Goal: Information Seeking & Learning: Learn about a topic

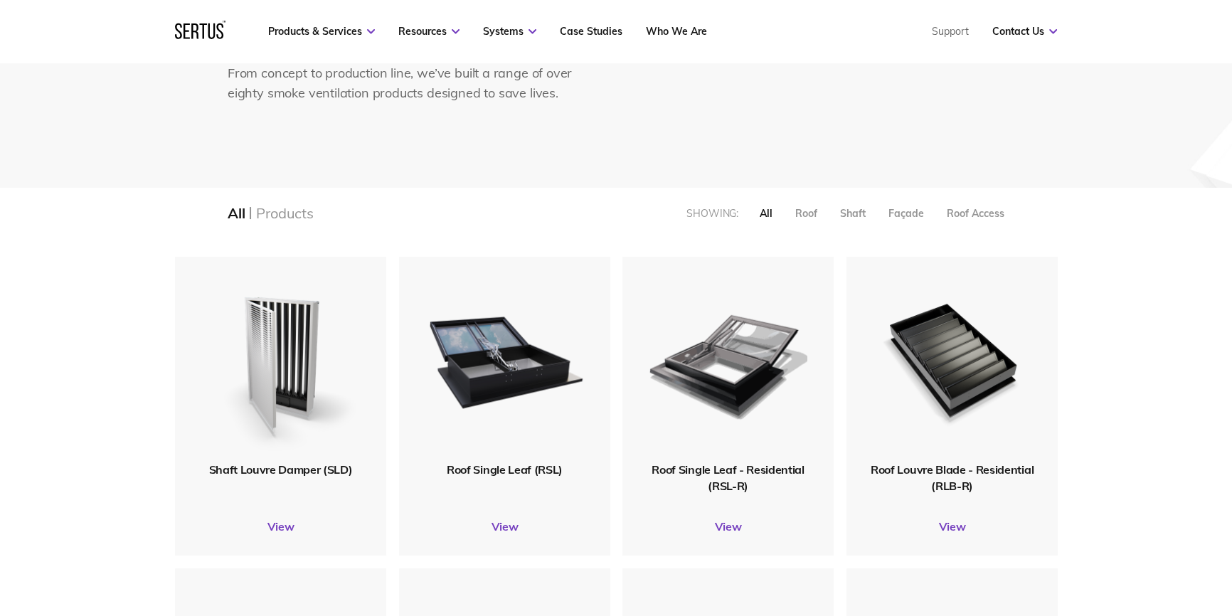
scroll to position [7, 7]
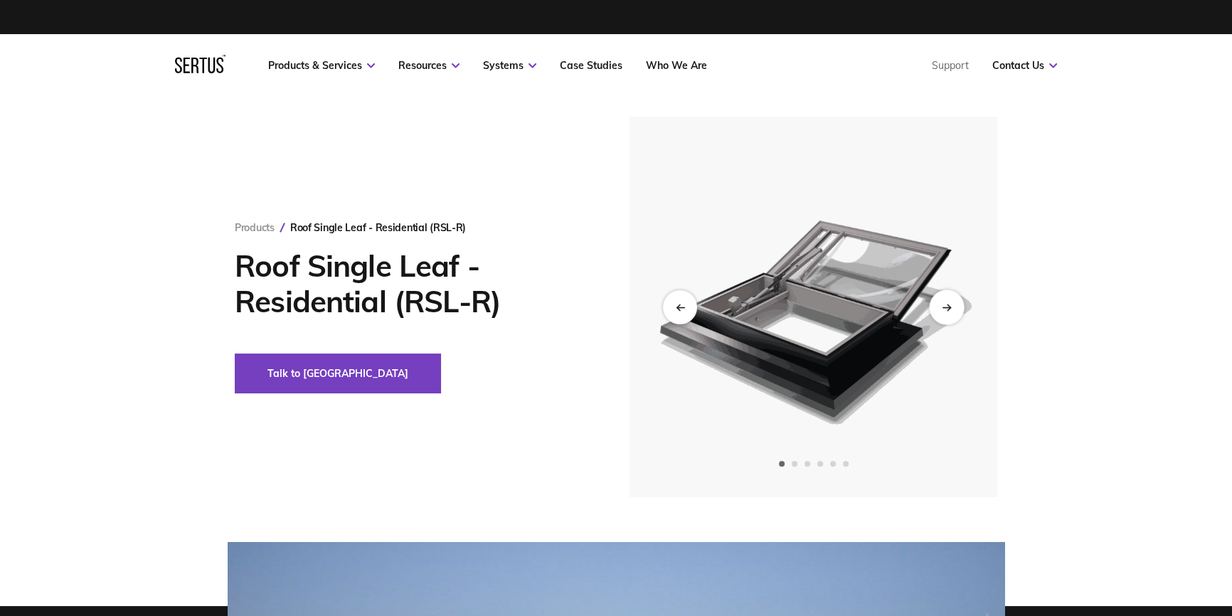
click at [960, 307] on div "Next slide" at bounding box center [946, 306] width 35 height 35
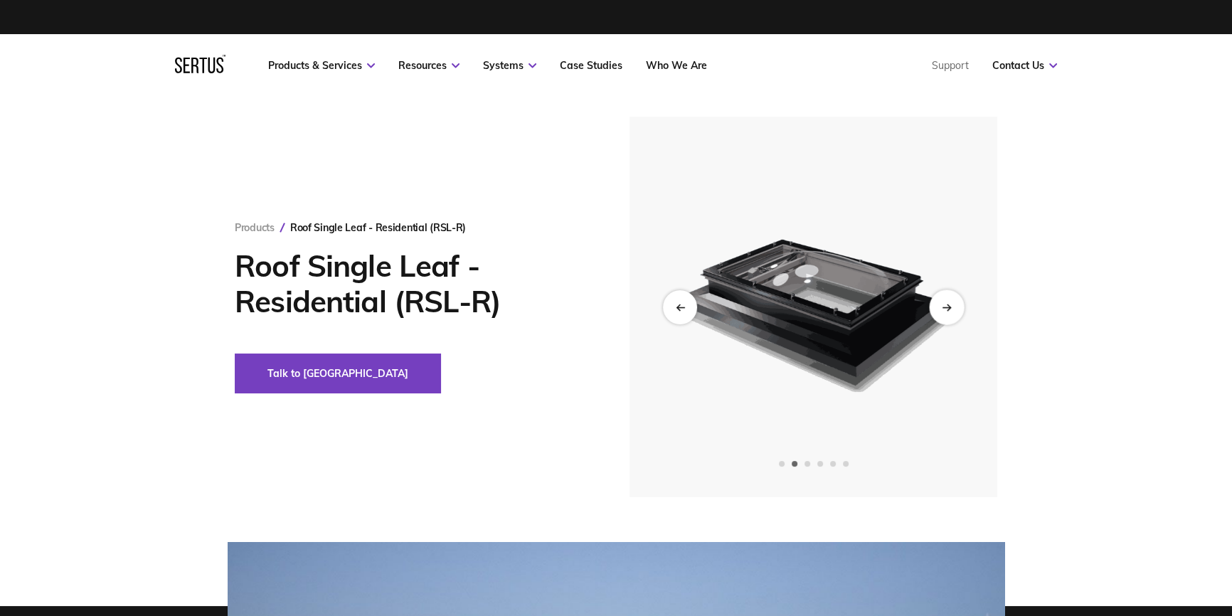
click at [959, 307] on div "Next slide" at bounding box center [946, 306] width 35 height 35
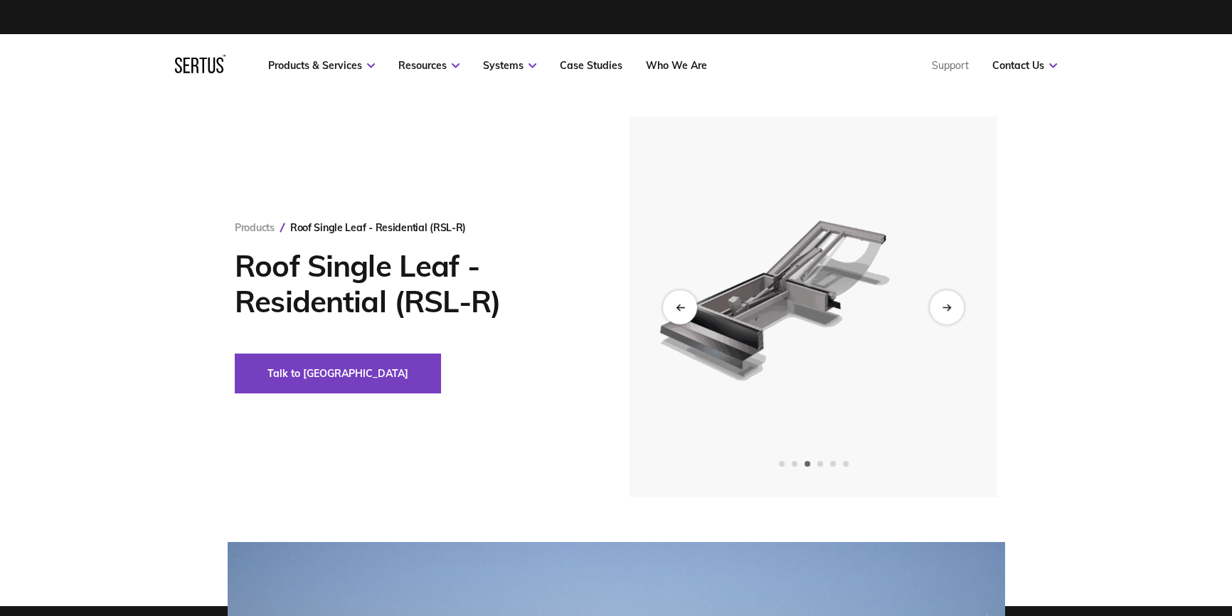
click at [840, 247] on img at bounding box center [813, 307] width 349 height 381
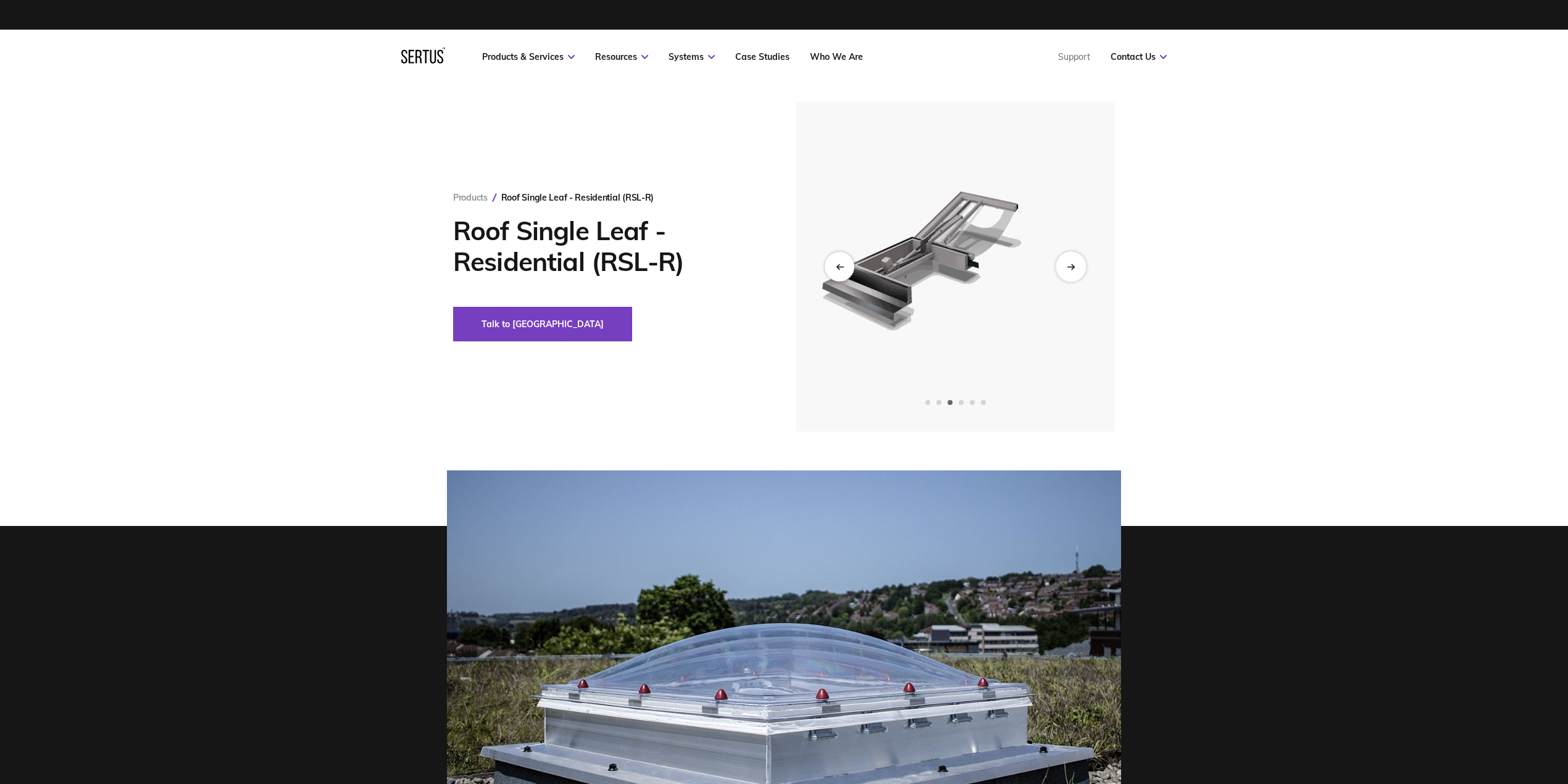
click at [1068, 263] on div "Next slide" at bounding box center [1070, 266] width 30 height 30
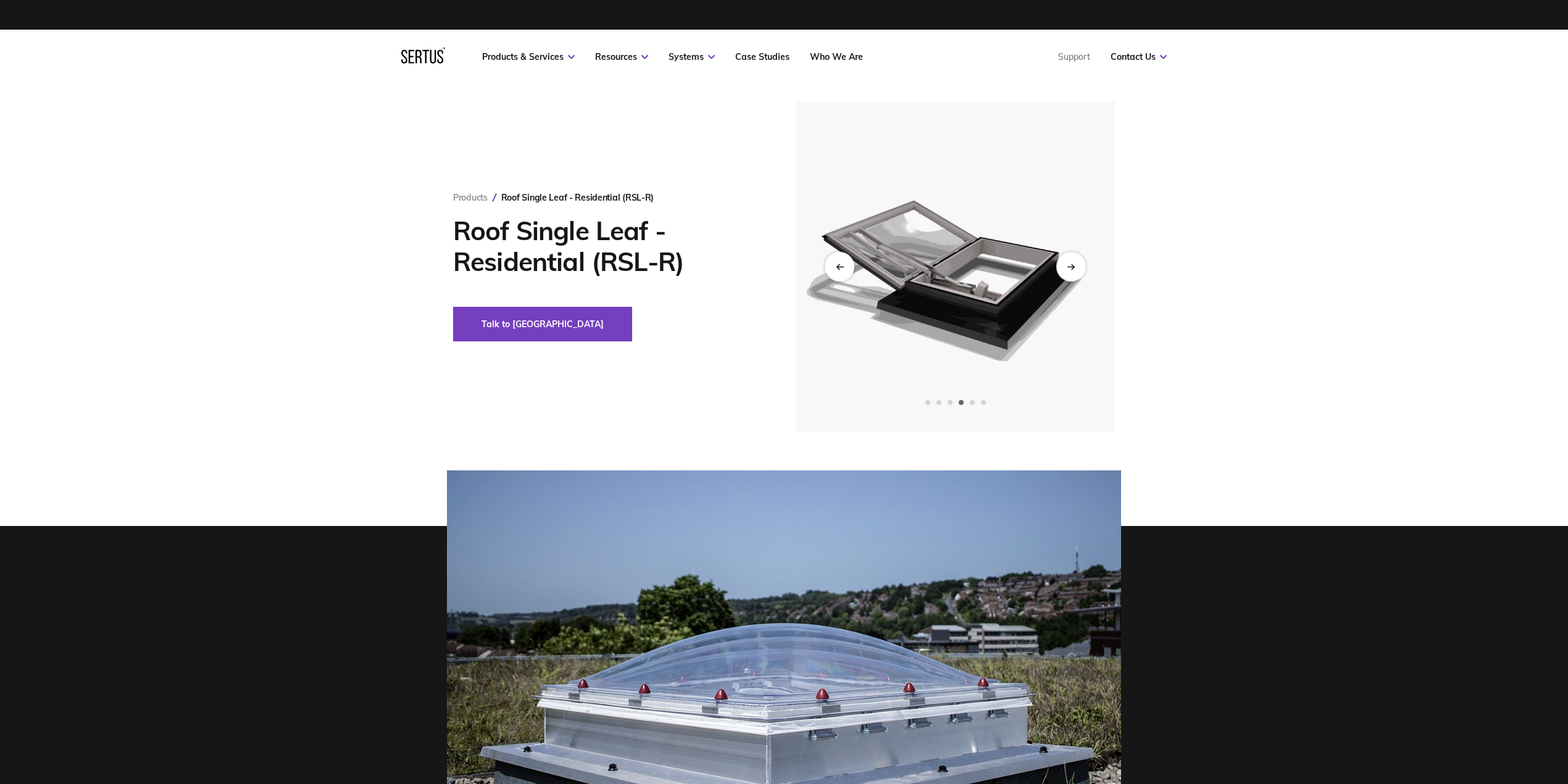
click at [867, 232] on img at bounding box center [955, 267] width 303 height 331
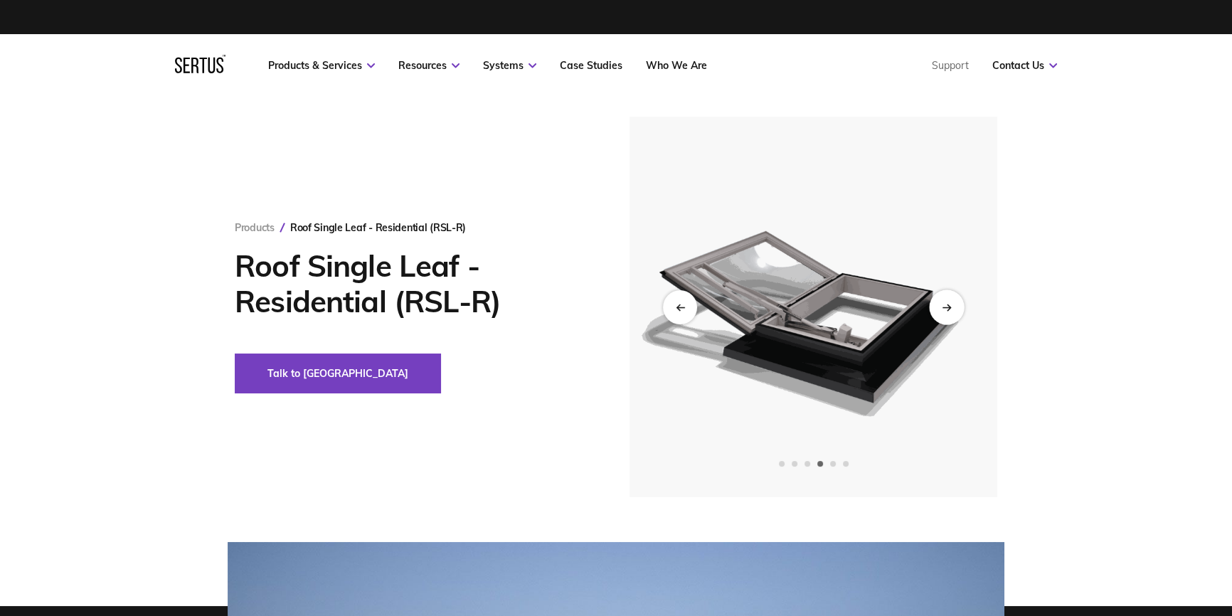
click at [939, 308] on div "Next slide" at bounding box center [946, 306] width 35 height 35
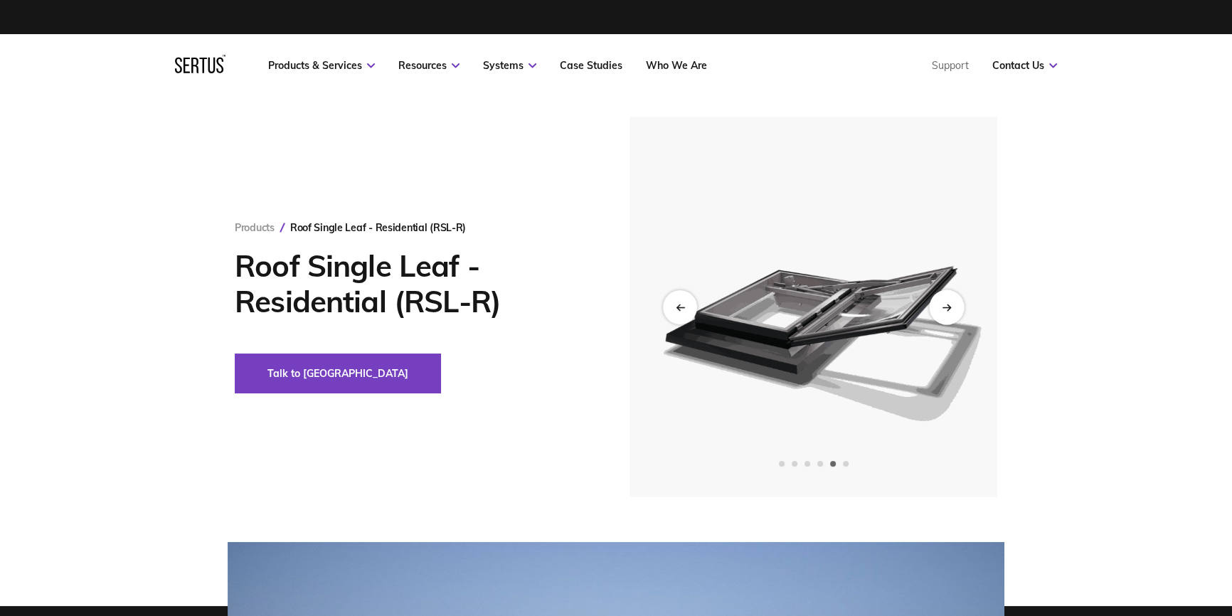
click at [939, 308] on div "Next slide" at bounding box center [946, 306] width 35 height 35
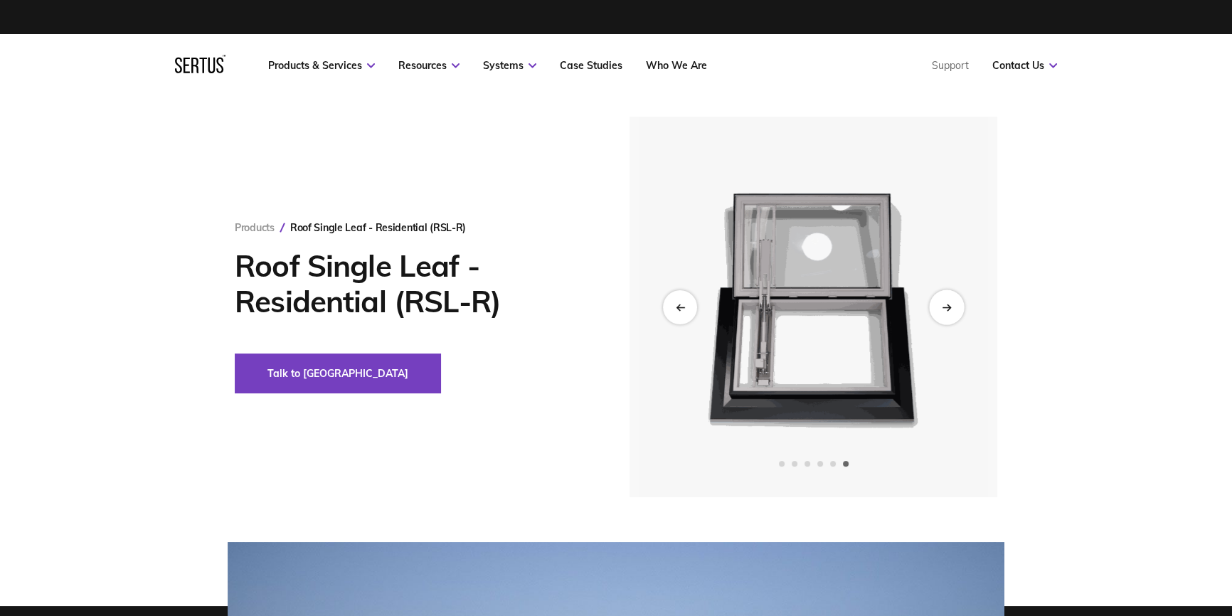
click at [939, 308] on div "Next slide" at bounding box center [946, 306] width 35 height 35
